Goal: Information Seeking & Learning: Learn about a topic

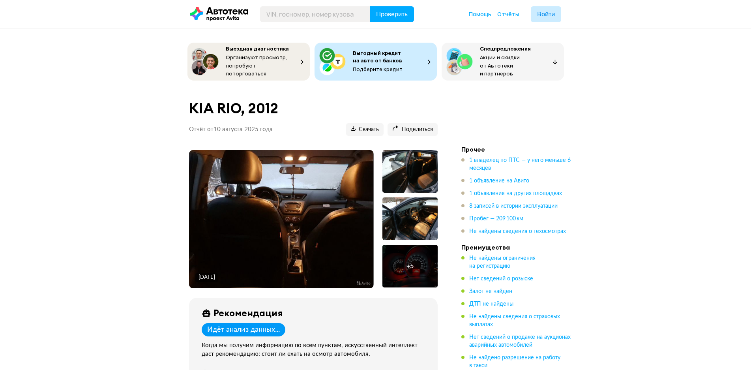
drag, startPoint x: 493, startPoint y: 178, endPoint x: 493, endPoint y: 168, distance: 10.3
click at [493, 178] on span "1 объявление на Авито" at bounding box center [499, 181] width 60 height 6
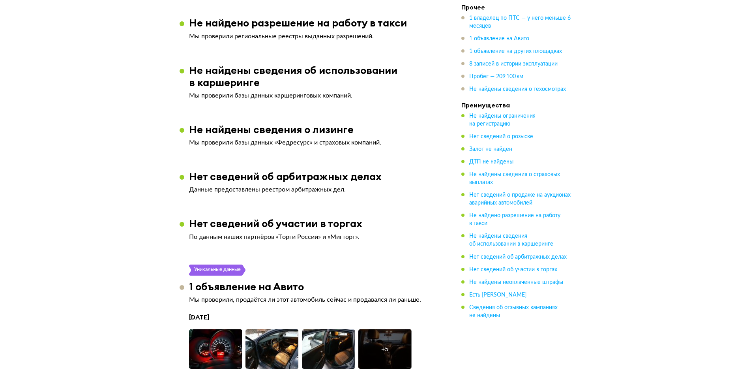
scroll to position [1268, 0]
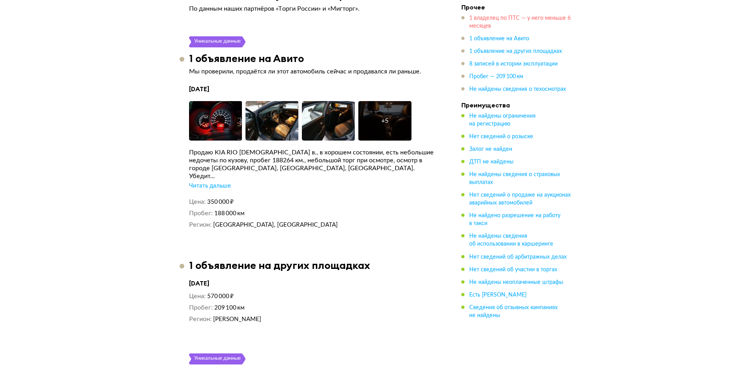
click at [491, 19] on span "1 владелец по ПТС — у него меньше 6 месяцев" at bounding box center [519, 21] width 101 height 13
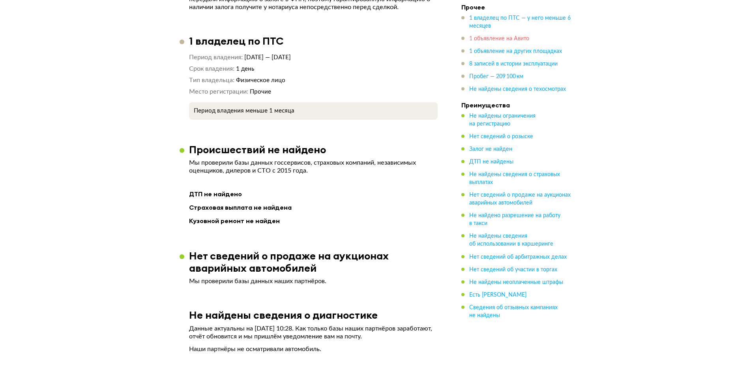
click at [490, 39] on span "1 объявление на Авито" at bounding box center [499, 39] width 60 height 6
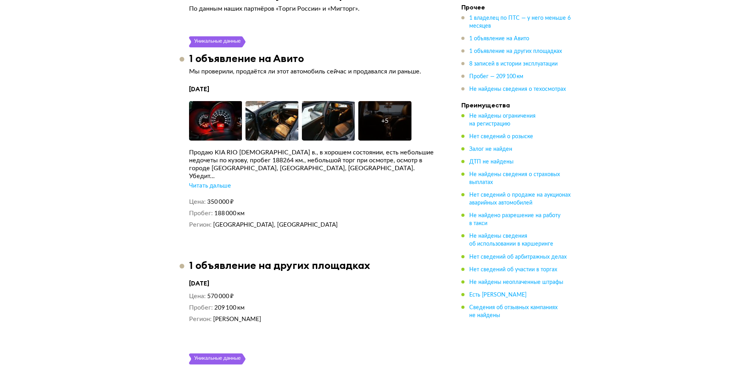
click at [210, 190] on div "Читать дальше" at bounding box center [210, 186] width 42 height 8
click at [494, 39] on span "1 объявление на Авито" at bounding box center [499, 39] width 60 height 6
click at [491, 15] on span "1 владелец по ПТС — у него меньше 6 месяцев" at bounding box center [519, 21] width 101 height 13
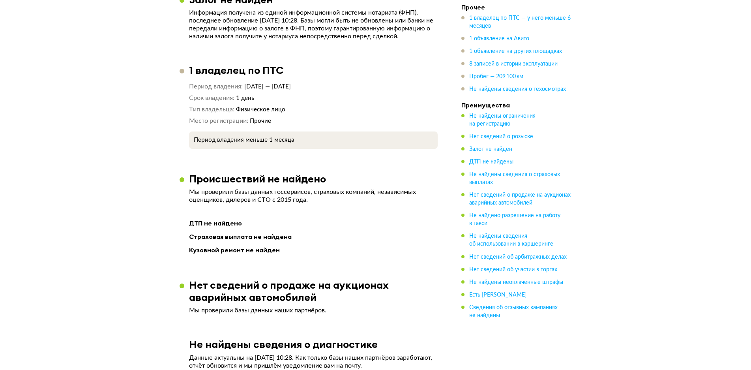
scroll to position [601, 0]
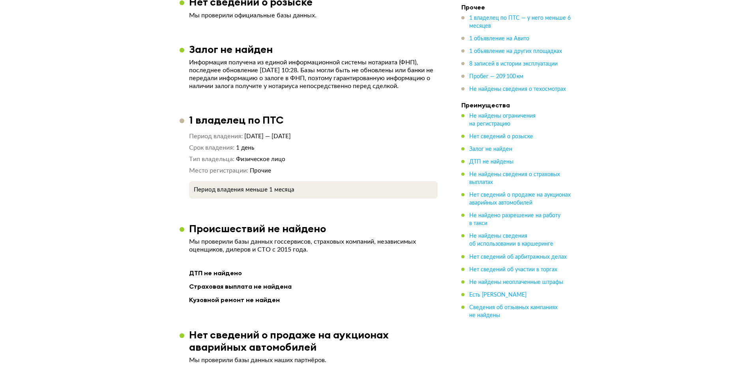
drag, startPoint x: 247, startPoint y: 141, endPoint x: 372, endPoint y: 142, distance: 124.3
click at [356, 140] on dd "[DATE] — [DATE]" at bounding box center [340, 136] width 193 height 8
click at [350, 160] on dd "Физическое лицо" at bounding box center [337, 159] width 202 height 8
